Goal: Check status: Check status

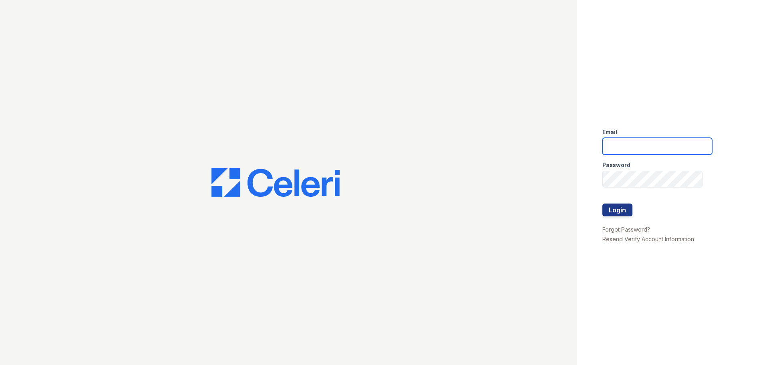
click at [638, 147] on input "email" at bounding box center [658, 146] width 110 height 17
type input "mtimbrook@trinity-pm.com"
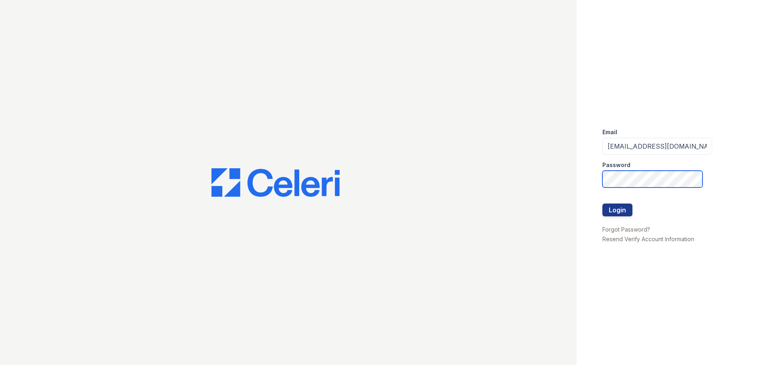
click at [603, 204] on button "Login" at bounding box center [618, 210] width 30 height 13
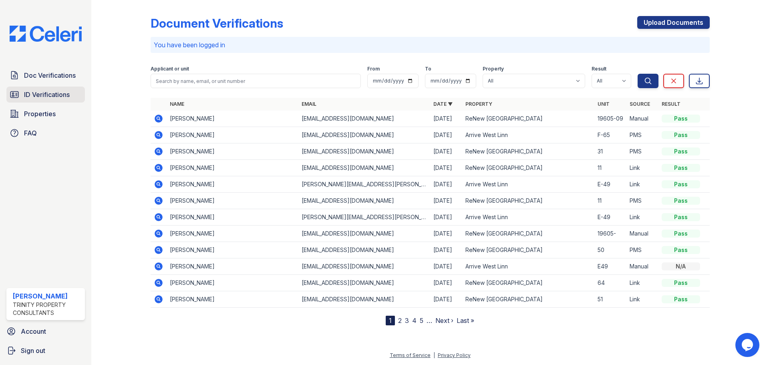
click at [53, 89] on link "ID Verifications" at bounding box center [45, 95] width 79 height 16
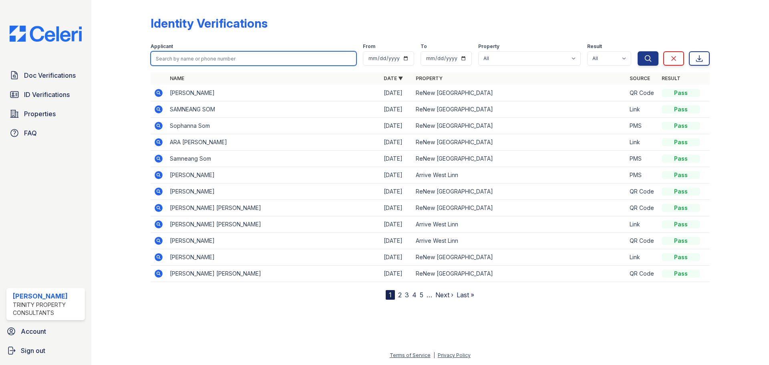
click at [260, 60] on input "search" at bounding box center [254, 58] width 206 height 14
type input "[PERSON_NAME]"
click at [638, 51] on button "Search" at bounding box center [648, 58] width 21 height 14
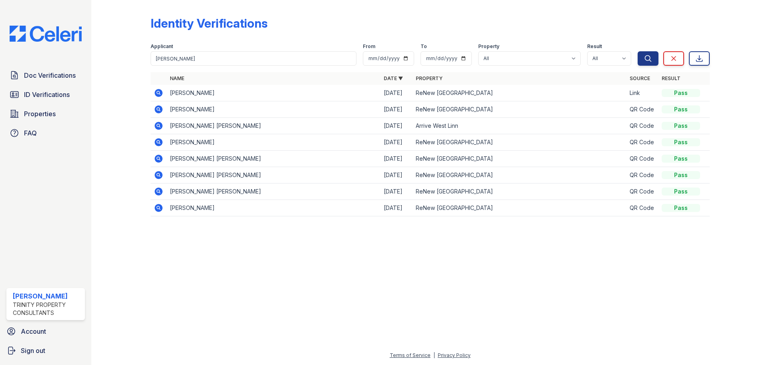
click at [160, 90] on icon at bounding box center [159, 93] width 8 height 8
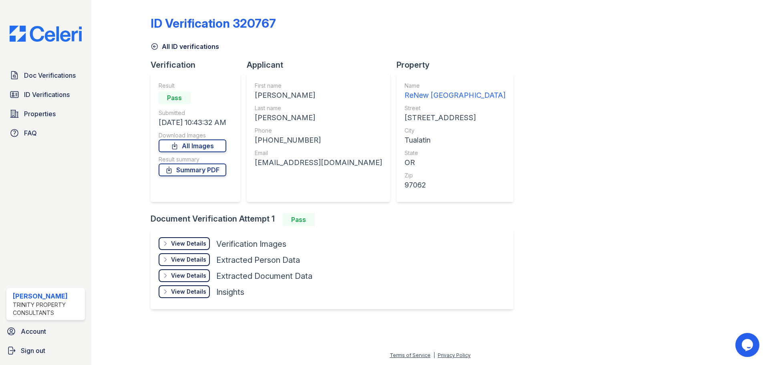
click at [191, 246] on div "View Details" at bounding box center [188, 244] width 35 height 8
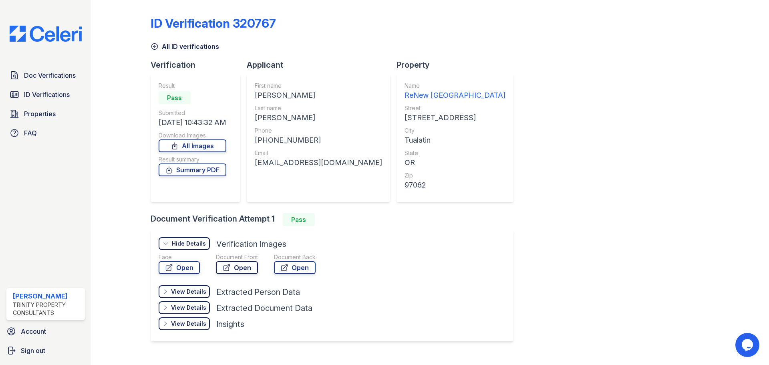
click at [225, 263] on link "Open" at bounding box center [237, 267] width 42 height 13
click at [288, 266] on icon at bounding box center [284, 268] width 8 height 8
